Goal: Information Seeking & Learning: Learn about a topic

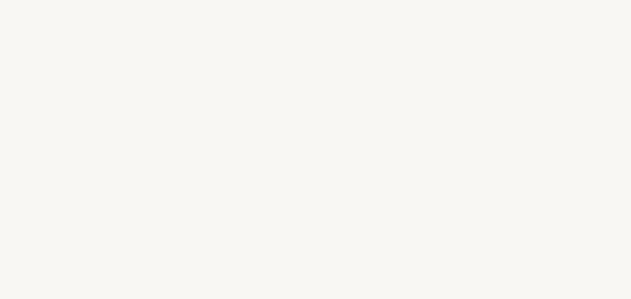
select select "FR"
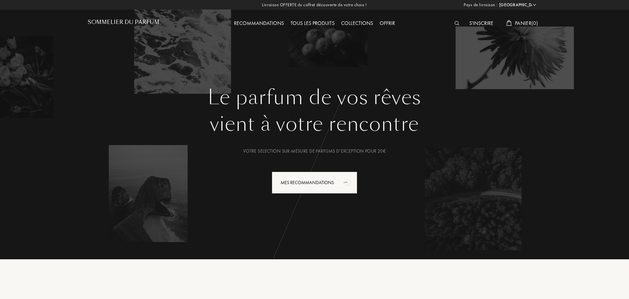
click at [310, 25] on div "Tous les produits" at bounding box center [312, 23] width 51 height 9
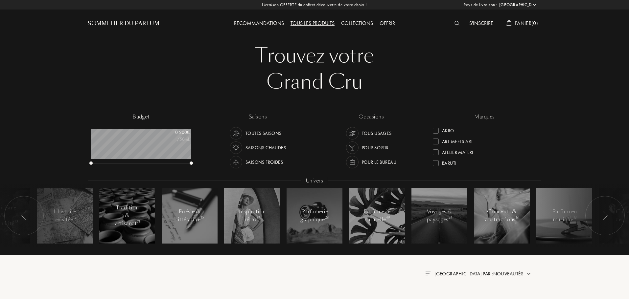
select select "FR"
click at [275, 159] on div "Saisons froides" at bounding box center [263, 162] width 37 height 12
click at [363, 162] on div "Pour le bureau" at bounding box center [379, 162] width 34 height 12
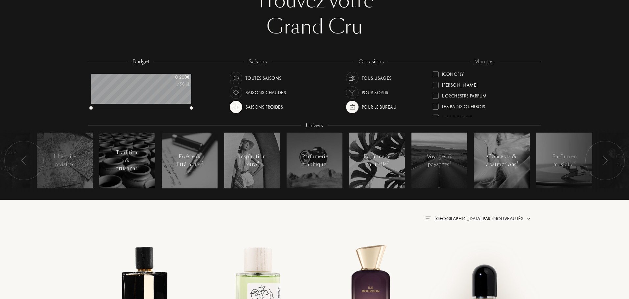
scroll to position [33, 0]
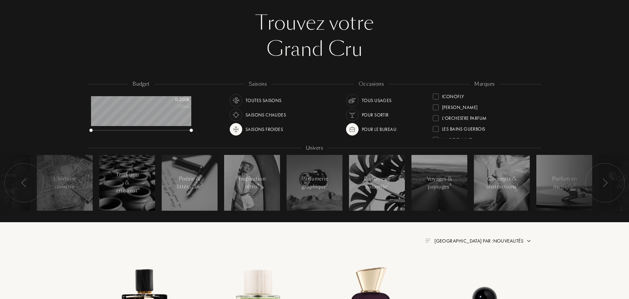
click at [351, 119] on img at bounding box center [351, 114] width 9 height 9
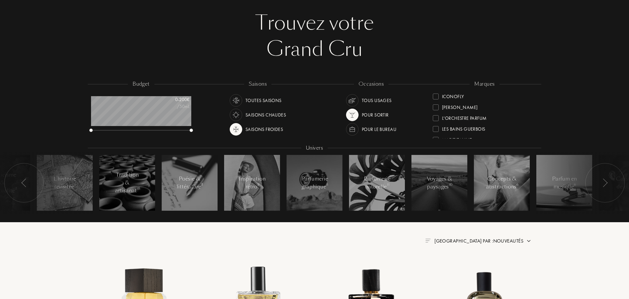
click at [353, 130] on img at bounding box center [351, 129] width 9 height 9
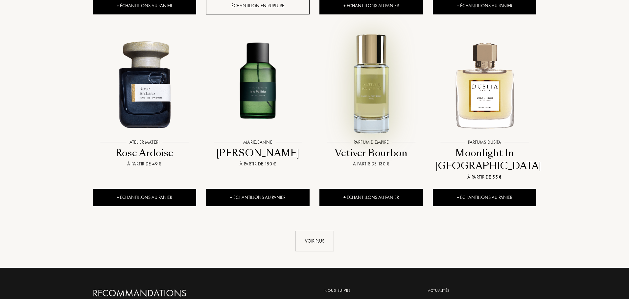
scroll to position [624, 0]
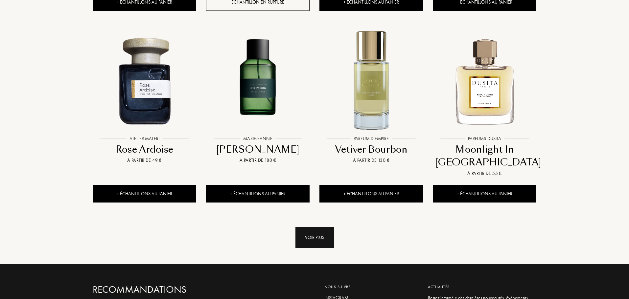
click at [325, 245] on div "Voir plus" at bounding box center [314, 237] width 38 height 21
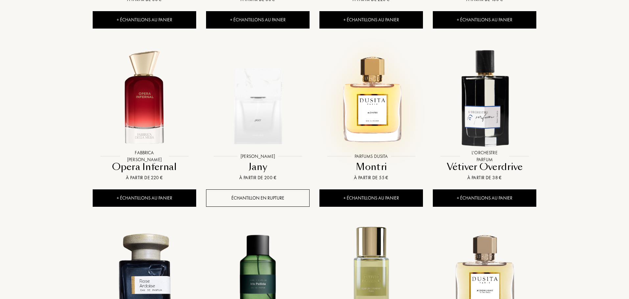
scroll to position [427, 0]
